Goal: Connect with others: Connect with others

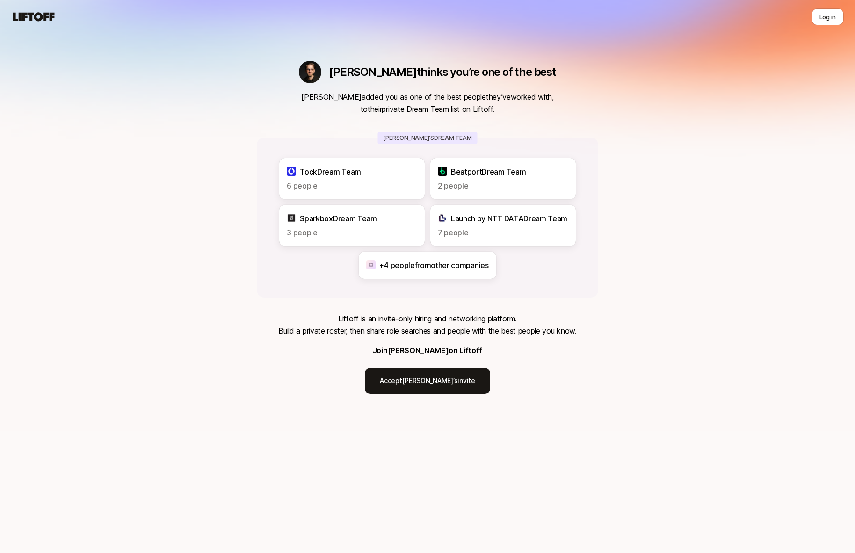
drag, startPoint x: 461, startPoint y: 350, endPoint x: 396, endPoint y: 351, distance: 65.0
click at [396, 351] on div "Liftoff is an invite-only hiring and networking platform. Build a private roste…" at bounding box center [427, 353] width 298 height 81
click at [467, 327] on p "Liftoff is an invite-only hiring and networking platform. Build a private roste…" at bounding box center [427, 325] width 298 height 24
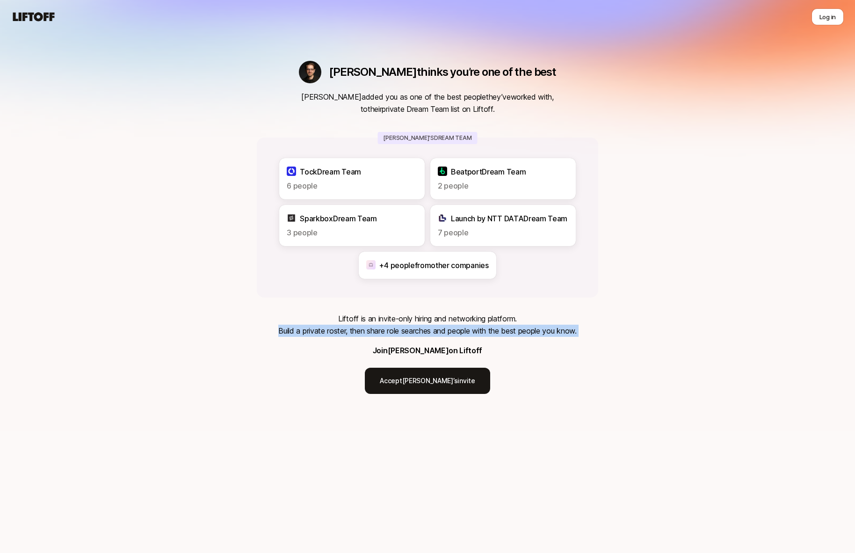
click at [467, 327] on p "Liftoff is an invite-only hiring and networking platform. Build a private roste…" at bounding box center [427, 325] width 298 height 24
copy p "Build a private roster, then share role searches and people with the best peopl…"
click at [468, 321] on p "Liftoff is an invite-only hiring and networking platform. Build a private roste…" at bounding box center [427, 325] width 298 height 24
drag, startPoint x: 590, startPoint y: 329, endPoint x: 321, endPoint y: 321, distance: 268.2
click at [321, 321] on div "[PERSON_NAME] thinks you’re one of the best [PERSON_NAME] added you as one of t…" at bounding box center [428, 227] width 342 height 333
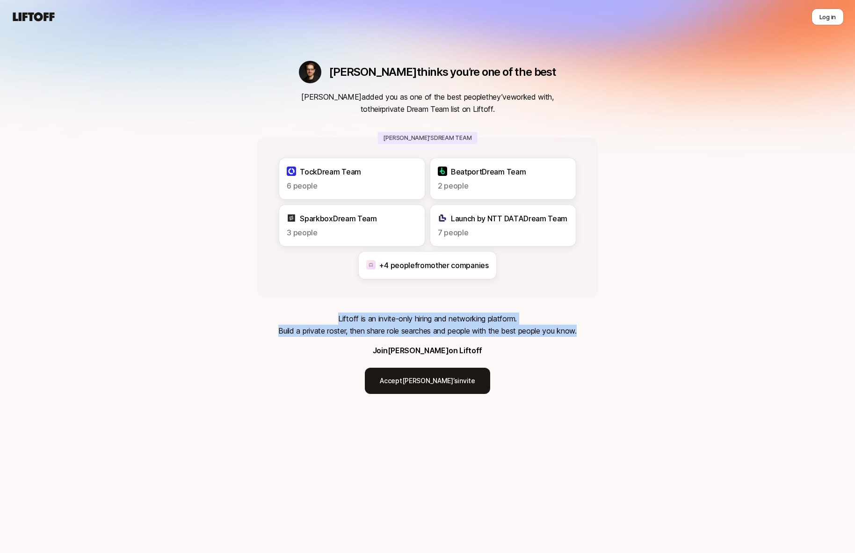
copy p "Liftoff is an invite-only hiring and networking platform. Build a private roste…"
click at [423, 351] on p "[PERSON_NAME] on Liftoff" at bounding box center [427, 350] width 109 height 12
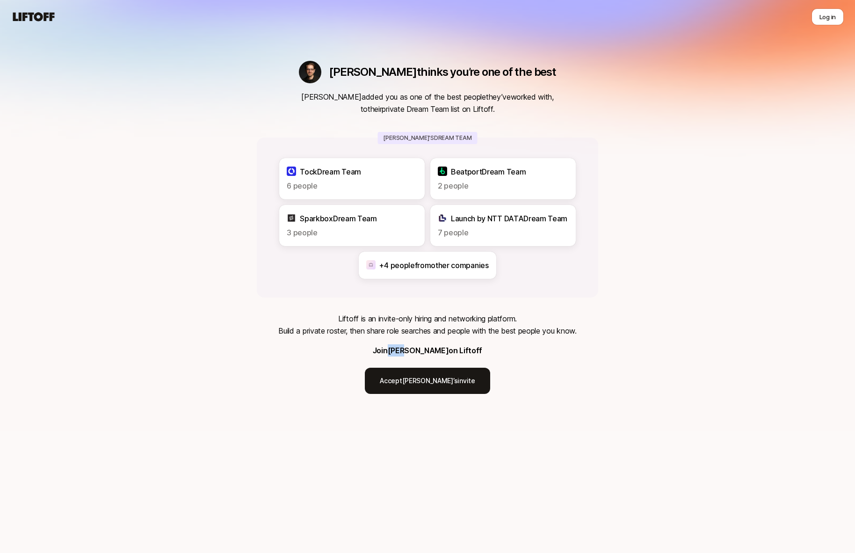
click at [423, 351] on p "[PERSON_NAME] on Liftoff" at bounding box center [427, 350] width 109 height 12
copy p "[PERSON_NAME] on Liftoff"
drag, startPoint x: 567, startPoint y: 406, endPoint x: 469, endPoint y: 398, distance: 98.6
click at [567, 406] on div "[PERSON_NAME] thinks you’re one of the best [PERSON_NAME] added you as one of t…" at bounding box center [427, 215] width 855 height 431
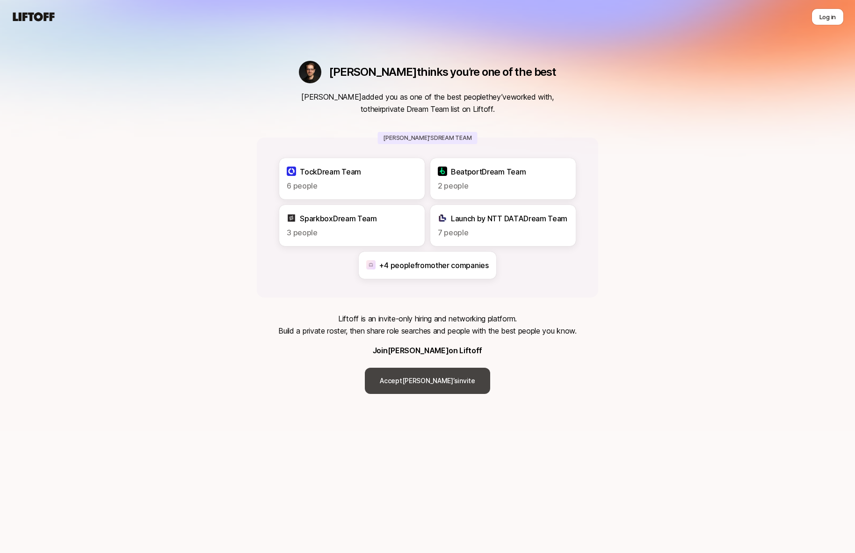
click at [442, 381] on link "Accept [PERSON_NAME]’s invite" at bounding box center [427, 381] width 125 height 26
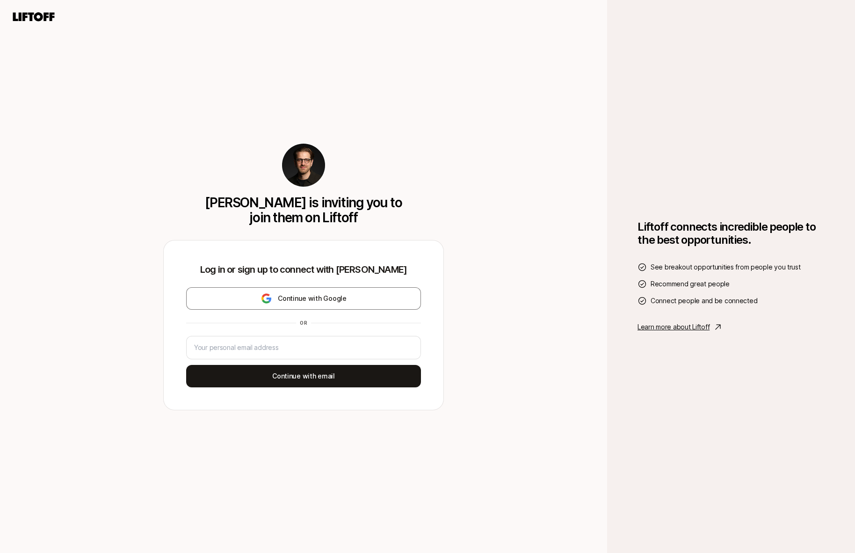
click at [198, 31] on nav at bounding box center [427, 17] width 855 height 34
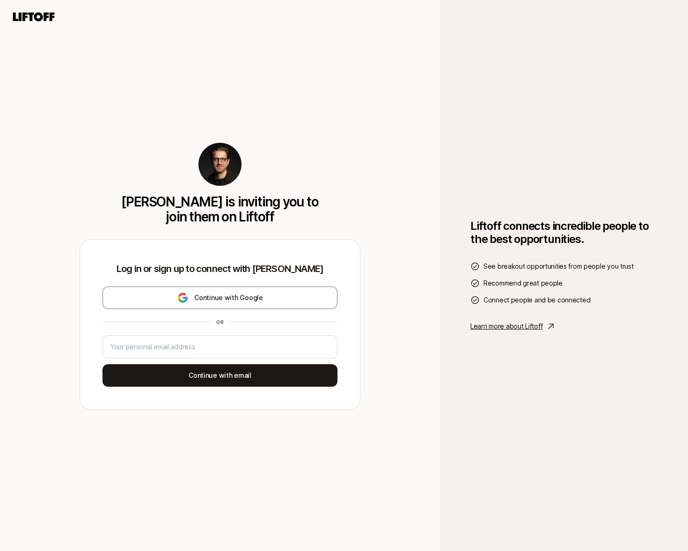
click at [384, 301] on div "[PERSON_NAME] is inviting you to join them on Liftoff Log in or sign up to conn…" at bounding box center [220, 275] width 440 height 551
